Goal: Task Accomplishment & Management: Manage account settings

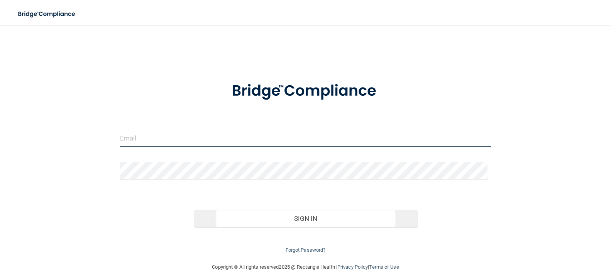
type input "[EMAIL_ADDRESS][DOMAIN_NAME]"
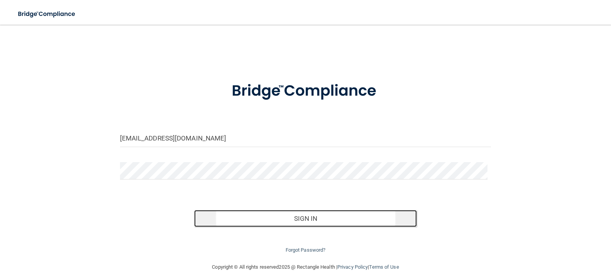
click at [295, 220] on button "Sign In" at bounding box center [305, 218] width 223 height 17
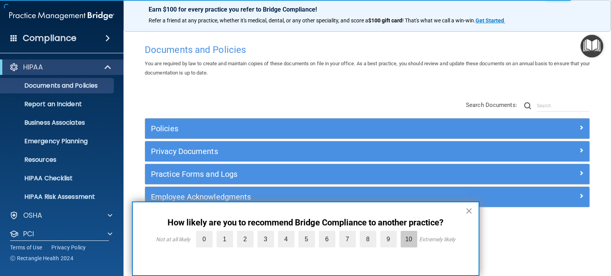
click at [406, 237] on label "10" at bounding box center [409, 239] width 17 height 17
click at [391, 233] on input "10" at bounding box center [391, 233] width 0 height 0
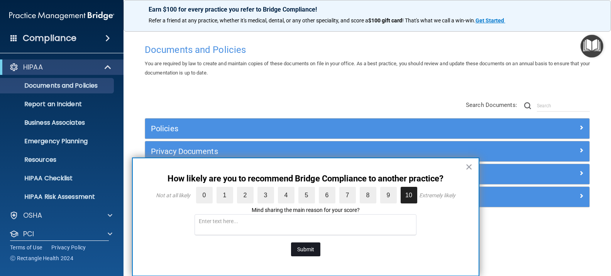
click at [312, 248] on button "Submit" at bounding box center [305, 250] width 29 height 14
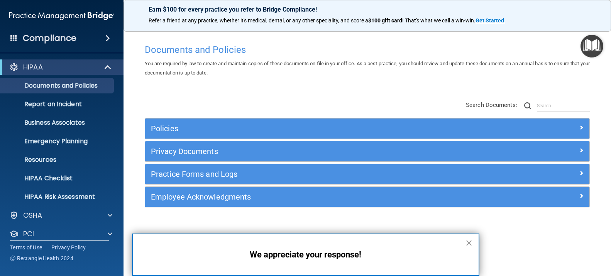
click at [467, 242] on button "×" at bounding box center [469, 243] width 7 height 12
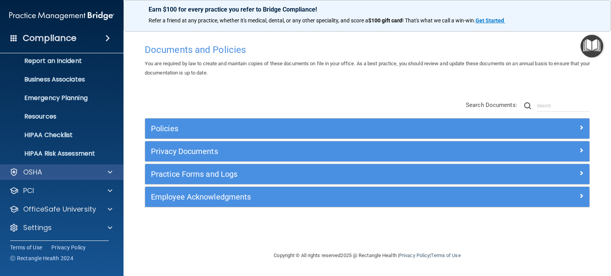
scroll to position [44, 0]
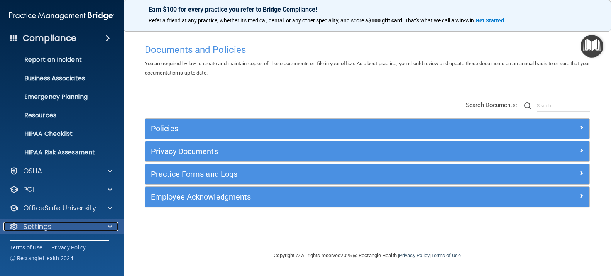
click at [42, 226] on p "Settings" at bounding box center [37, 226] width 29 height 9
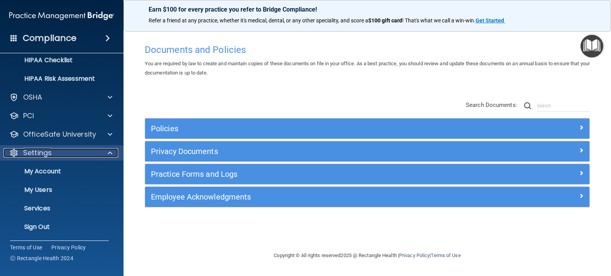
scroll to position [119, 0]
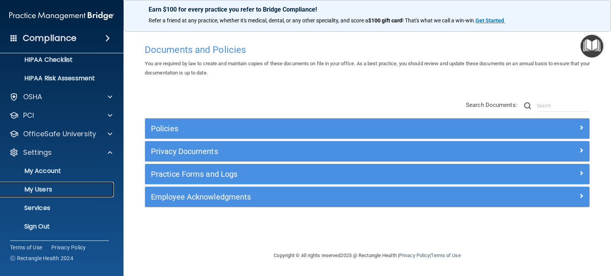
click at [47, 187] on p "My Users" at bounding box center [57, 190] width 105 height 8
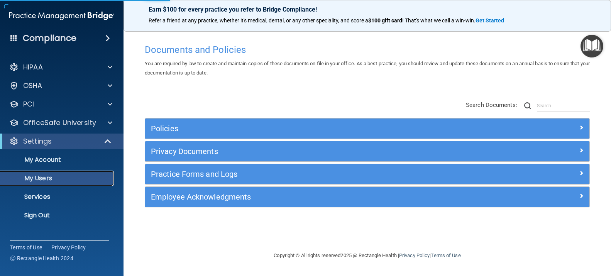
select select "20"
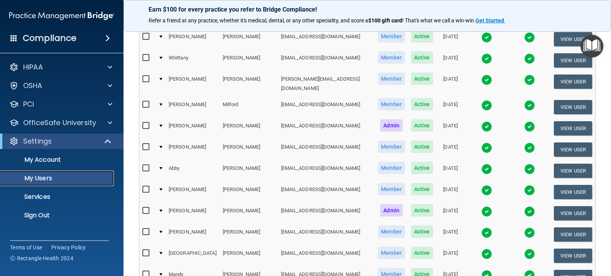
scroll to position [363, 0]
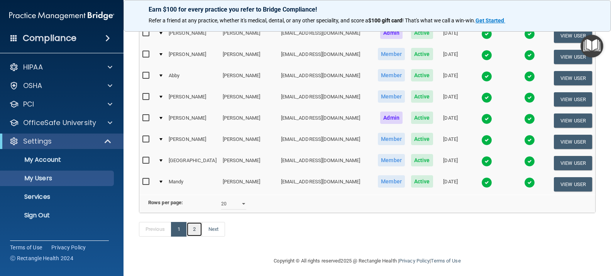
click at [196, 227] on link "2" at bounding box center [195, 229] width 16 height 15
select select "20"
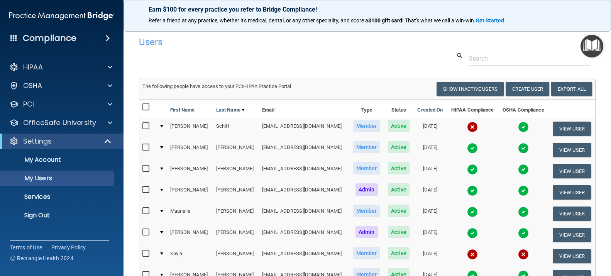
click at [499, 253] on td at bounding box center [524, 256] width 50 height 21
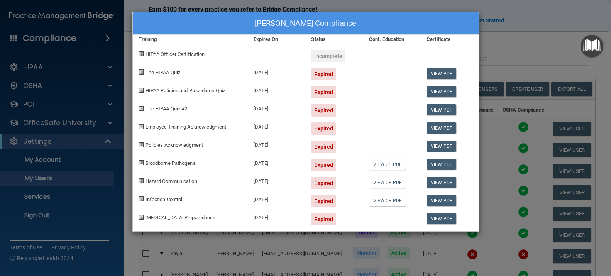
click at [522, 45] on div "Kayla Whaley's Compliance Training Expires On Status Cont. Education Certificat…" at bounding box center [305, 138] width 611 height 276
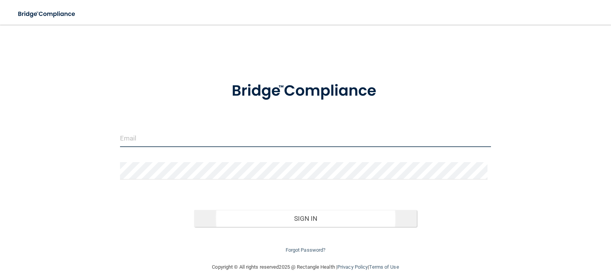
type input "[EMAIL_ADDRESS][DOMAIN_NAME]"
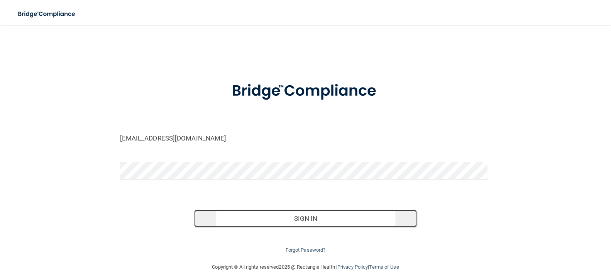
click at [312, 218] on button "Sign In" at bounding box center [305, 218] width 223 height 17
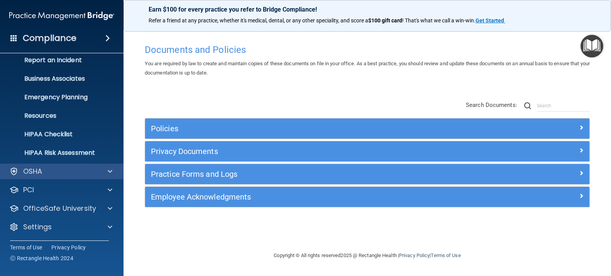
scroll to position [44, 0]
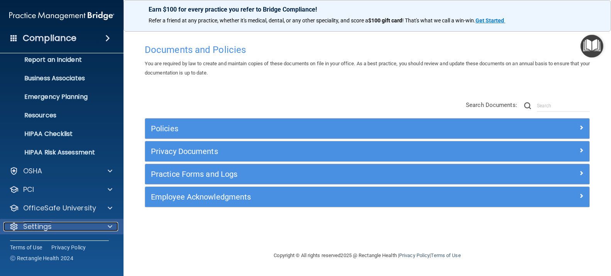
click at [87, 227] on div "Settings" at bounding box center [51, 226] width 96 height 9
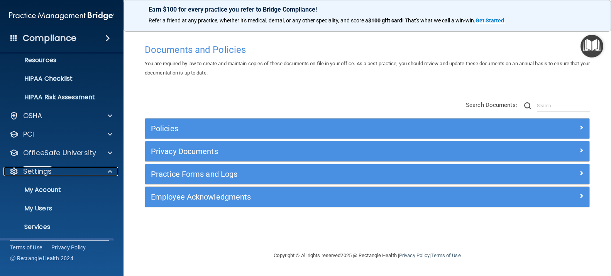
scroll to position [119, 0]
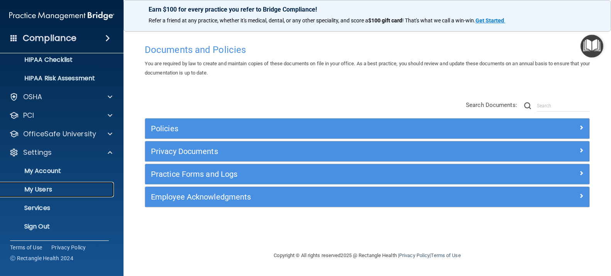
click at [81, 191] on p "My Users" at bounding box center [57, 190] width 105 height 8
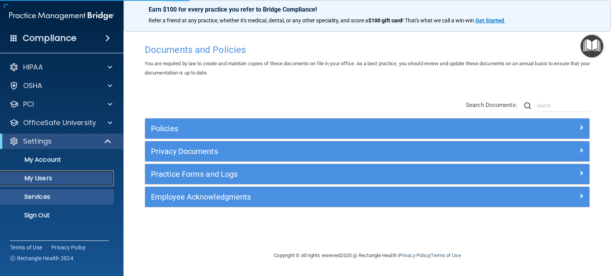
select select "20"
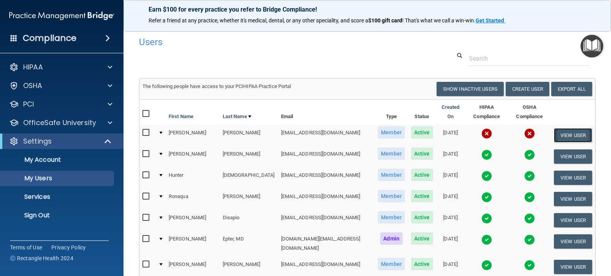
click at [567, 128] on button "View User" at bounding box center [573, 135] width 38 height 14
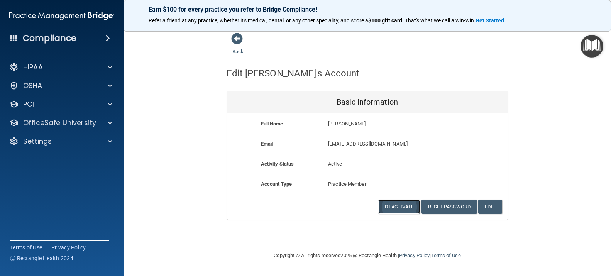
click at [393, 207] on button "Deactivate" at bounding box center [399, 207] width 42 height 14
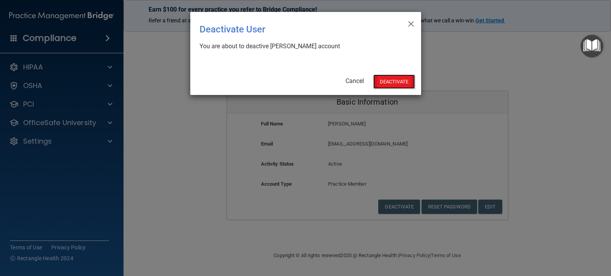
click at [394, 82] on button "Deactivate" at bounding box center [394, 82] width 42 height 14
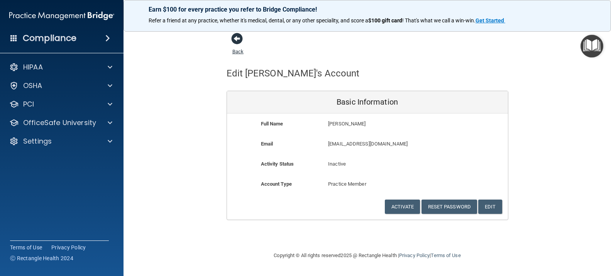
click at [239, 37] on span at bounding box center [237, 39] width 12 height 12
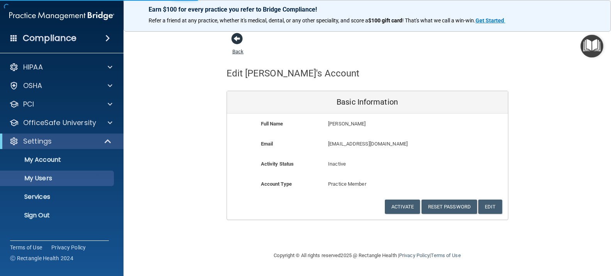
select select "20"
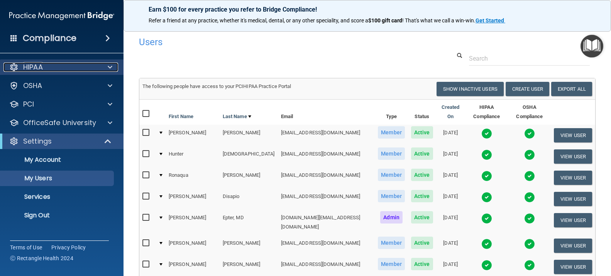
click at [41, 69] on p "HIPAA" at bounding box center [33, 67] width 20 height 9
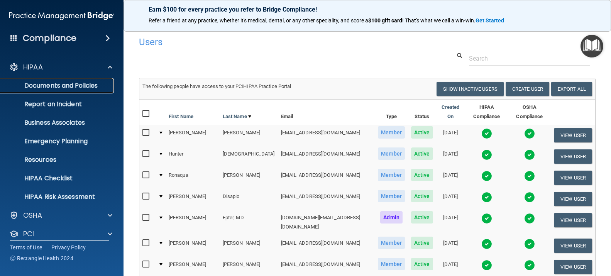
click at [89, 87] on p "Documents and Policies" at bounding box center [57, 86] width 105 height 8
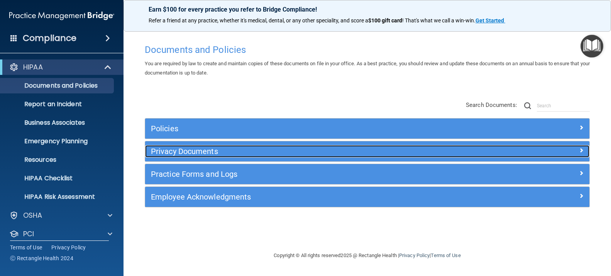
click at [201, 150] on h5 "Privacy Documents" at bounding box center [312, 151] width 322 height 8
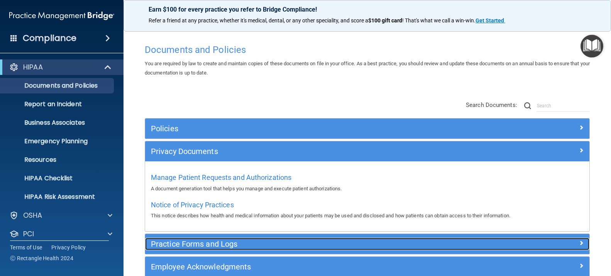
click at [203, 248] on h5 "Practice Forms and Logs" at bounding box center [312, 244] width 322 height 8
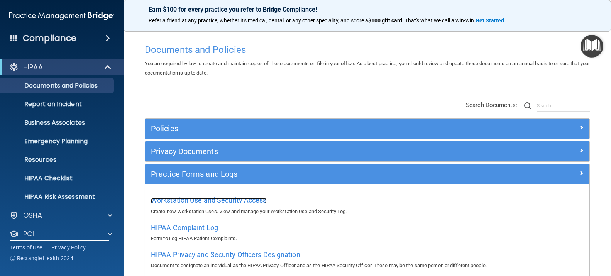
click at [201, 201] on span "Workstation Use and Security Access" at bounding box center [209, 200] width 116 height 8
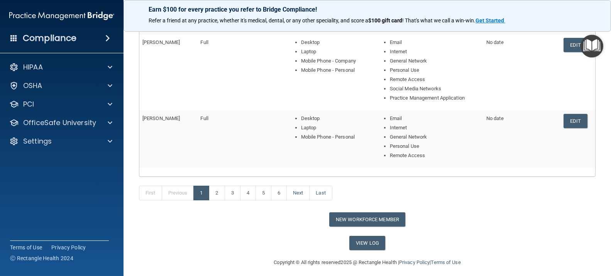
scroll to position [340, 0]
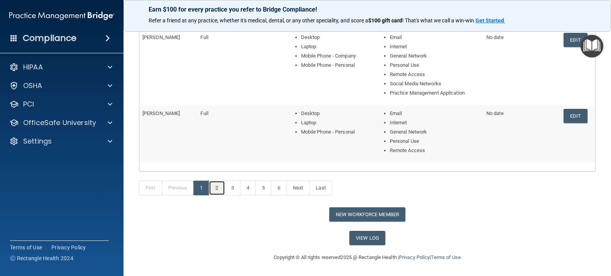
click at [216, 190] on link "2" at bounding box center [217, 188] width 16 height 15
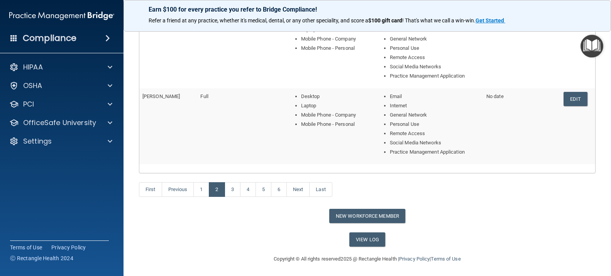
scroll to position [349, 0]
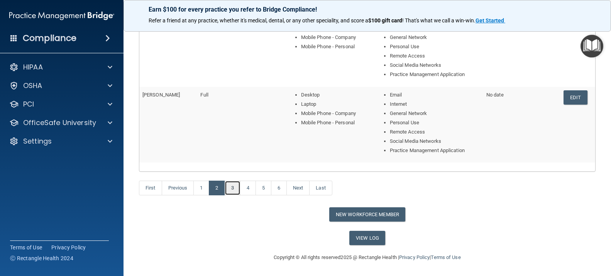
click at [233, 189] on link "3" at bounding box center [233, 188] width 16 height 15
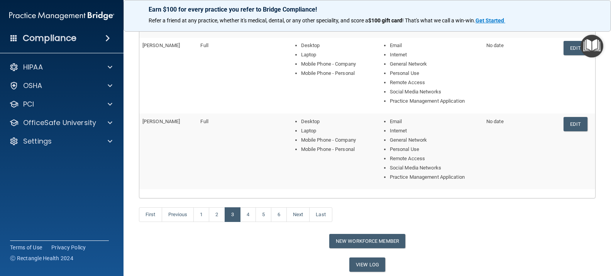
scroll to position [358, 0]
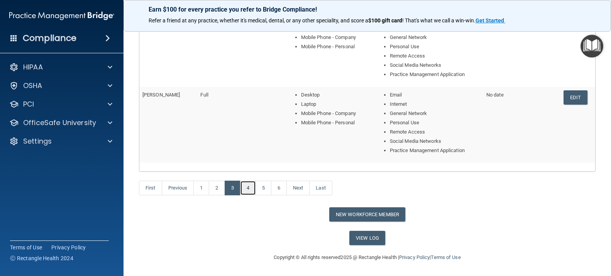
click at [248, 189] on link "4" at bounding box center [248, 188] width 16 height 15
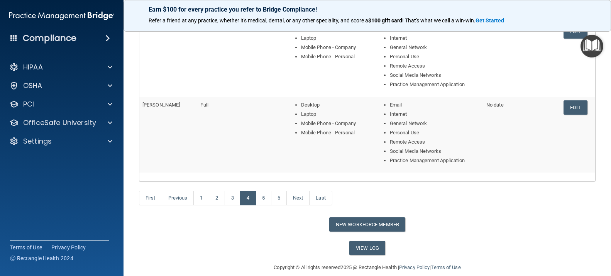
scroll to position [358, 0]
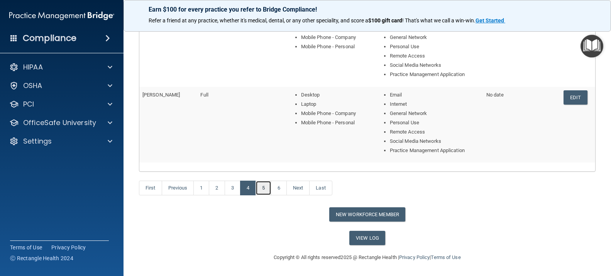
click at [263, 188] on link "5" at bounding box center [264, 188] width 16 height 15
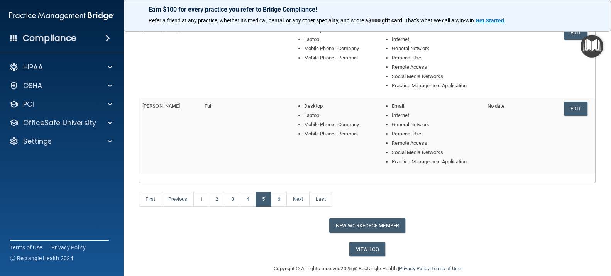
scroll to position [358, 0]
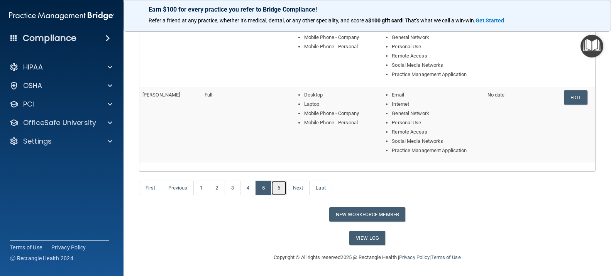
click at [279, 188] on link "6" at bounding box center [279, 188] width 16 height 15
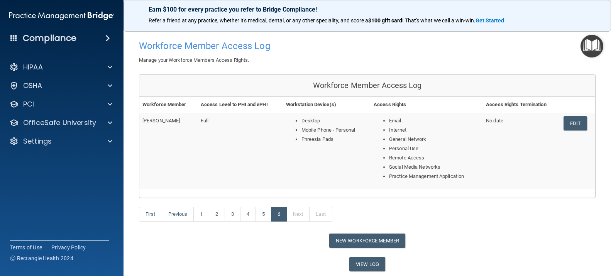
scroll to position [55, 0]
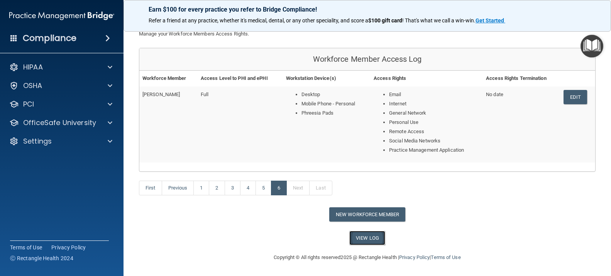
click at [364, 239] on link "View Log" at bounding box center [368, 238] width 36 height 14
